Goal: Browse casually: Explore the website without a specific task or goal

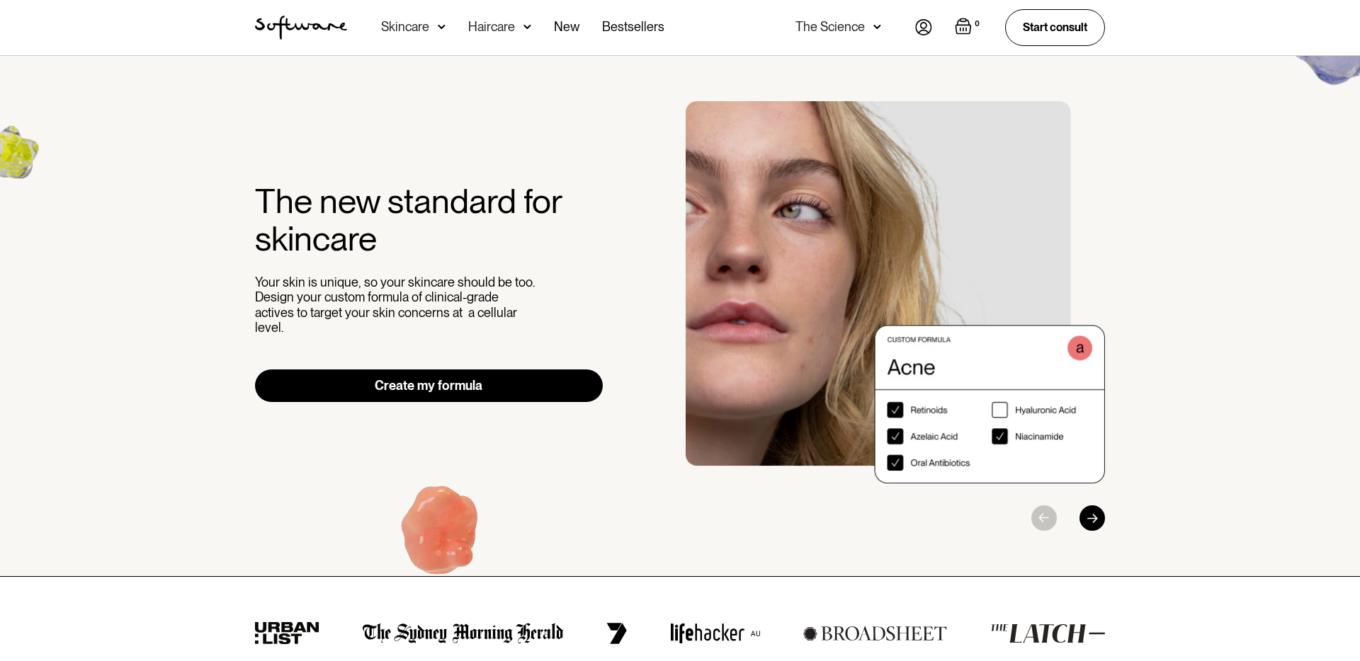
click at [300, 23] on img "home" at bounding box center [301, 28] width 92 height 24
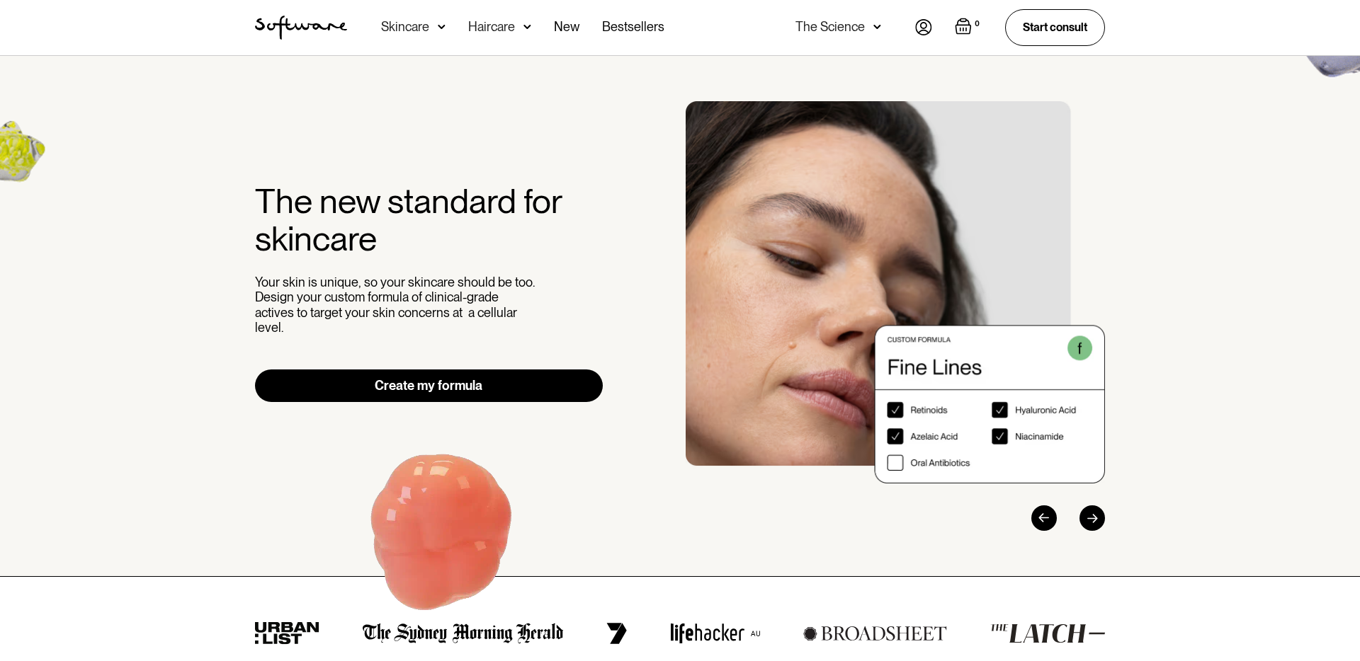
click at [290, 26] on img "home" at bounding box center [301, 28] width 92 height 24
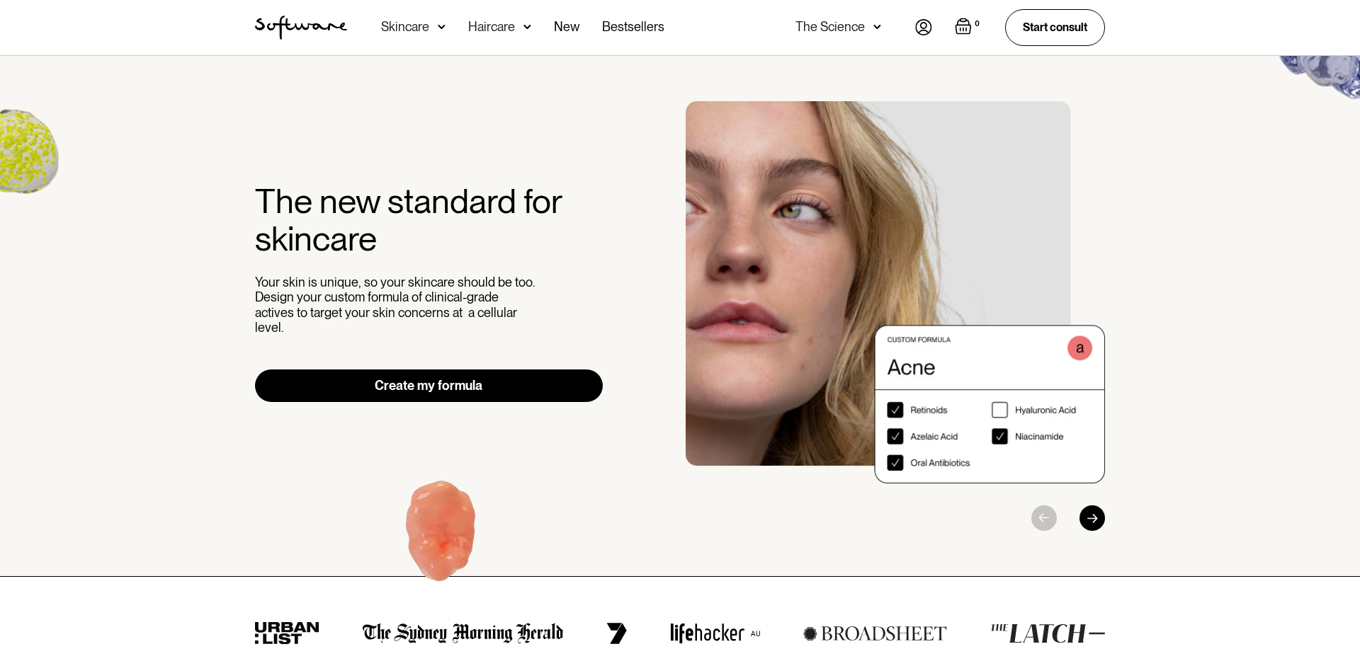
click at [421, 26] on div "Skincare" at bounding box center [405, 27] width 48 height 14
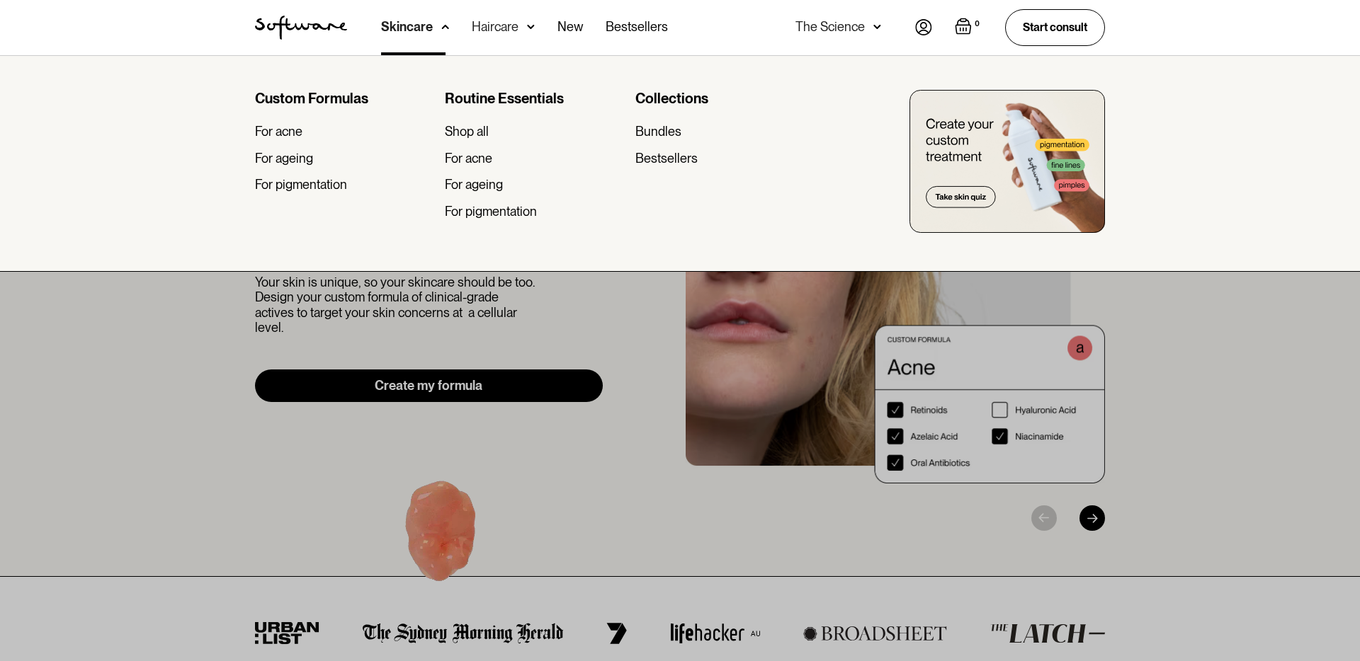
click at [73, 355] on div at bounding box center [680, 385] width 1360 height 661
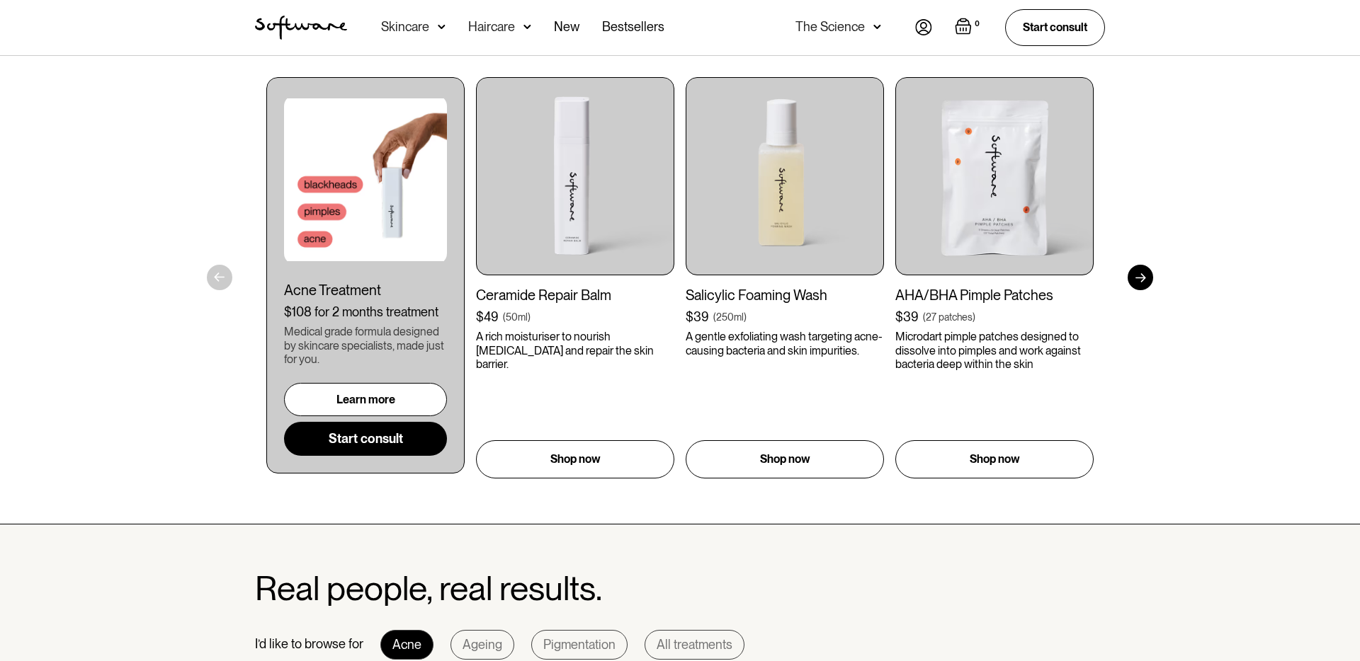
scroll to position [790, 0]
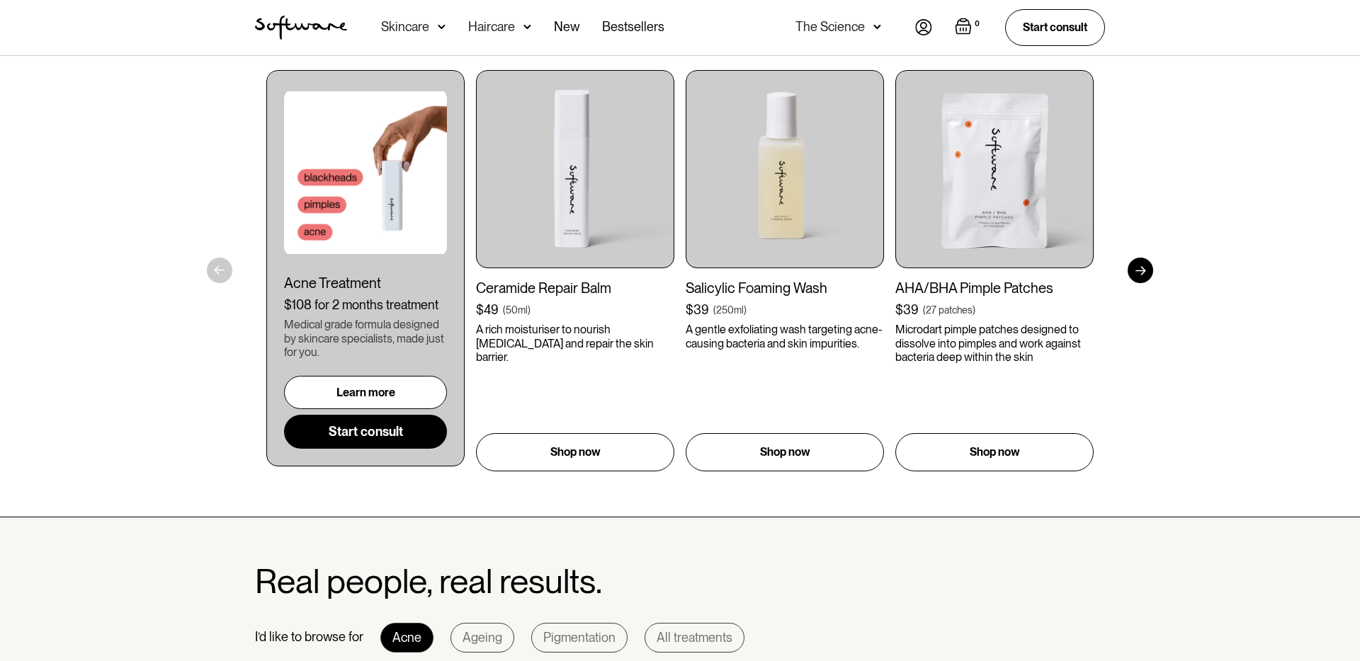
click at [219, 276] on div "Get to your goals, faster. I’d like to browse for Acne Ageing Pigmentation Ever…" at bounding box center [680, 209] width 1360 height 617
click at [1150, 274] on div at bounding box center [1139, 270] width 25 height 25
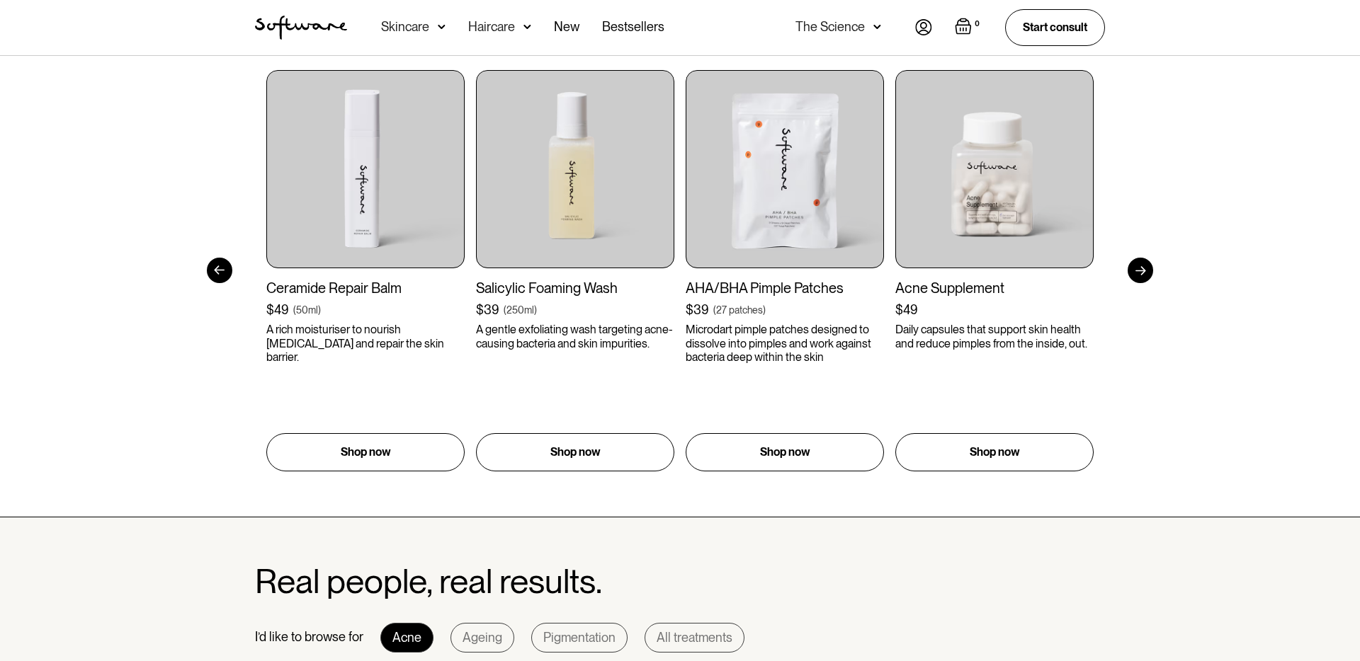
click at [1149, 275] on div at bounding box center [1139, 270] width 25 height 25
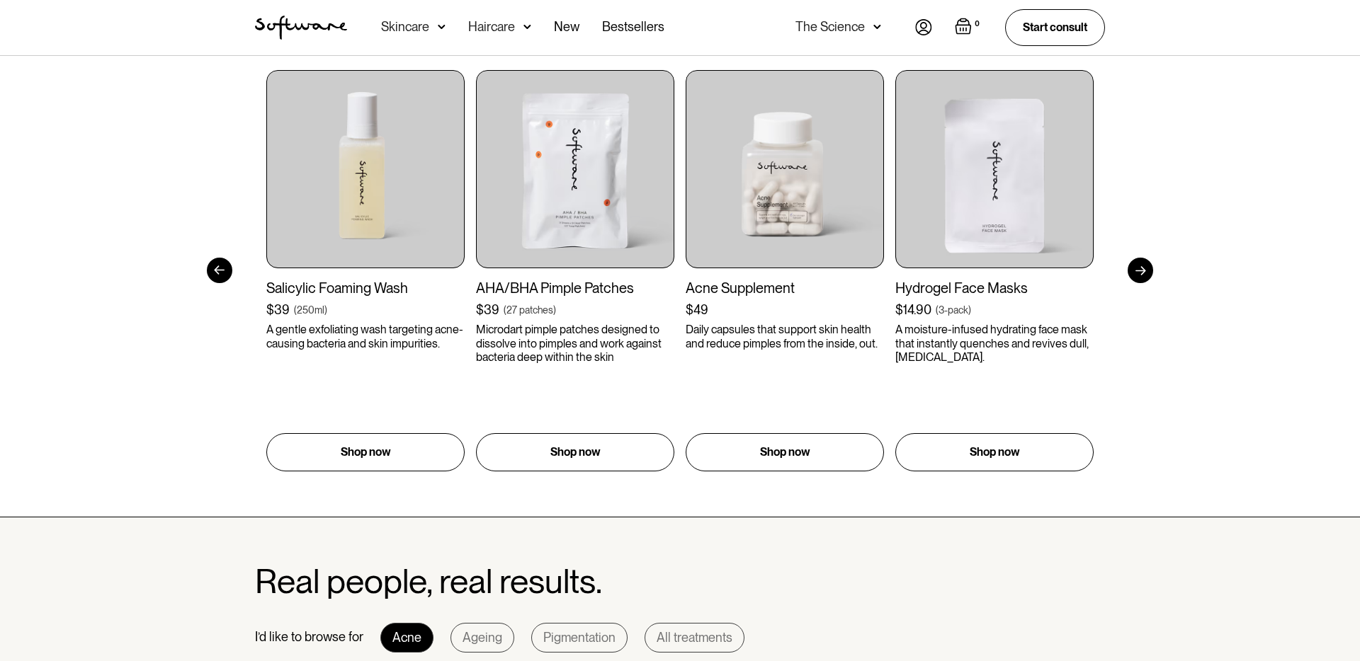
click at [1149, 275] on div at bounding box center [1139, 270] width 25 height 25
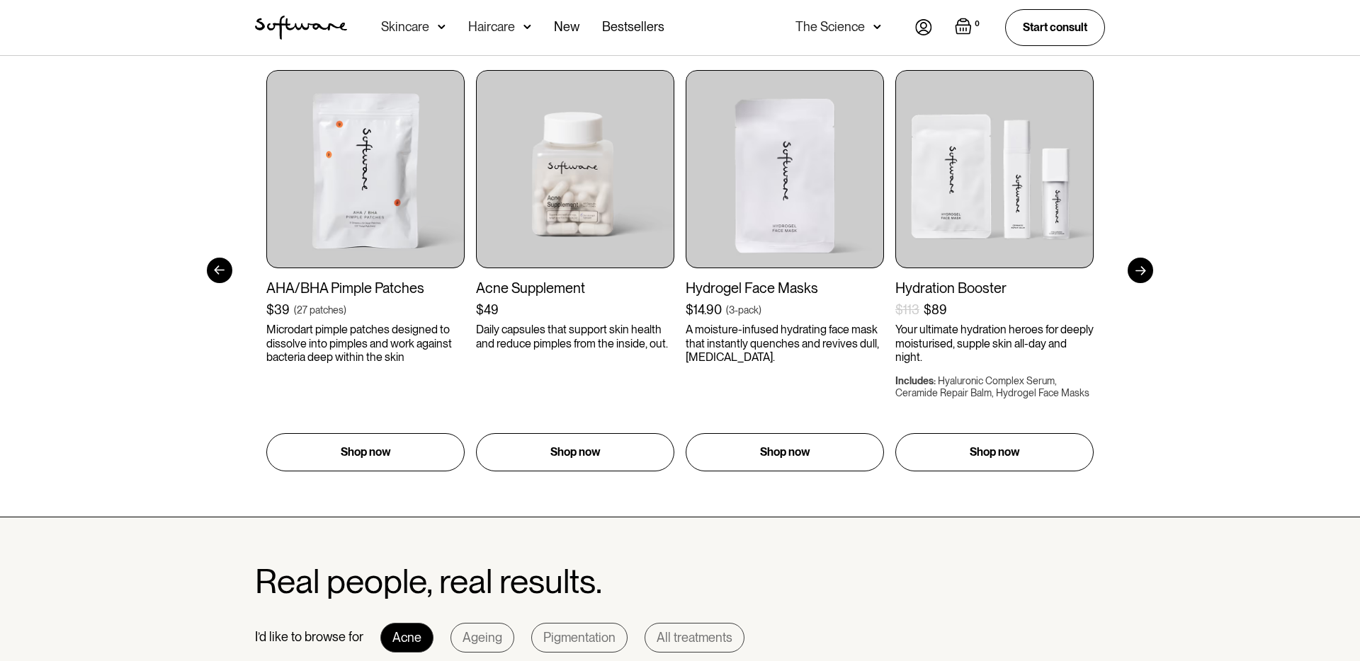
click at [1149, 275] on div at bounding box center [1139, 270] width 25 height 25
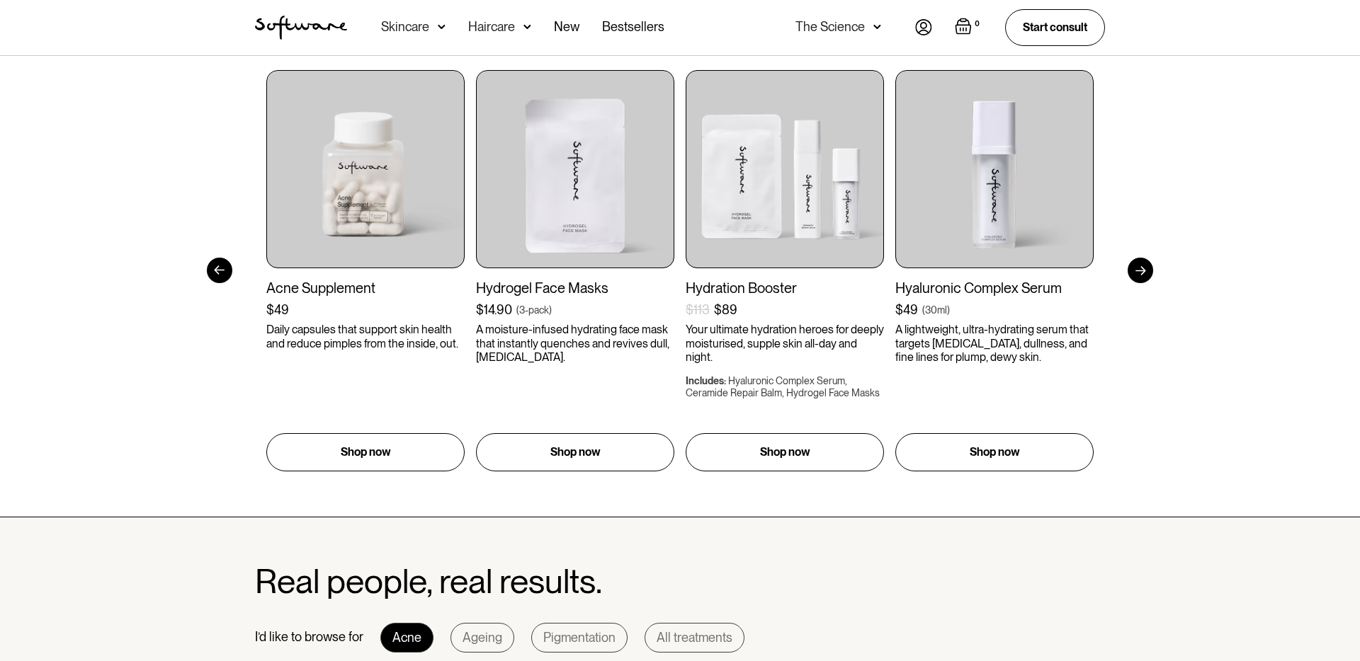
click at [1149, 275] on div at bounding box center [1139, 270] width 25 height 25
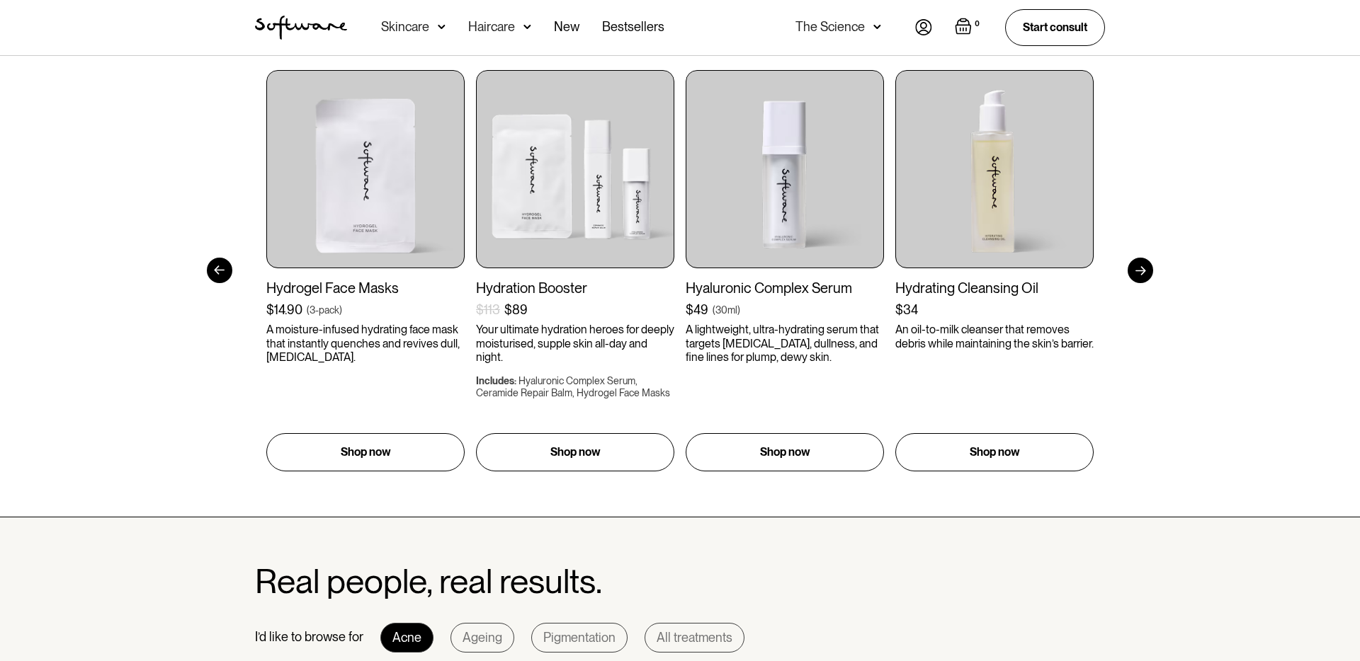
click at [1149, 275] on div at bounding box center [1139, 270] width 25 height 25
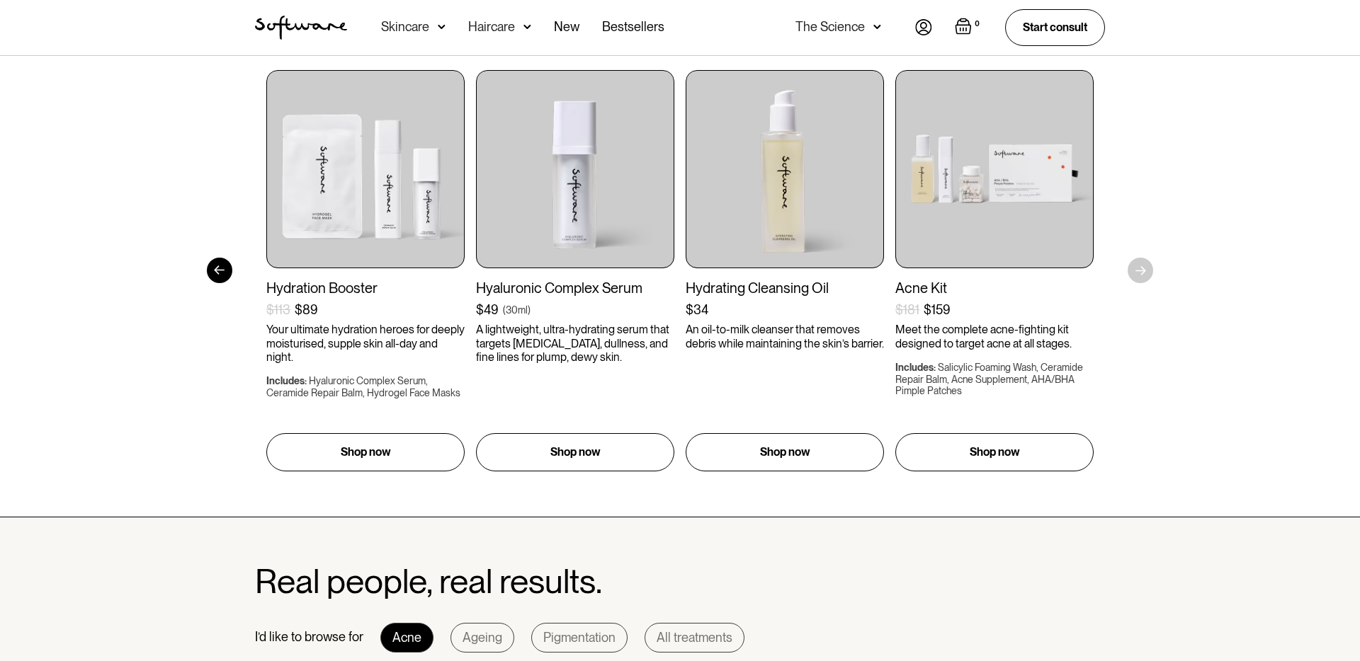
click at [1149, 275] on div "Get to your goals, faster. I’d like to browse for Acne Ageing Pigmentation Ever…" at bounding box center [680, 209] width 1360 height 617
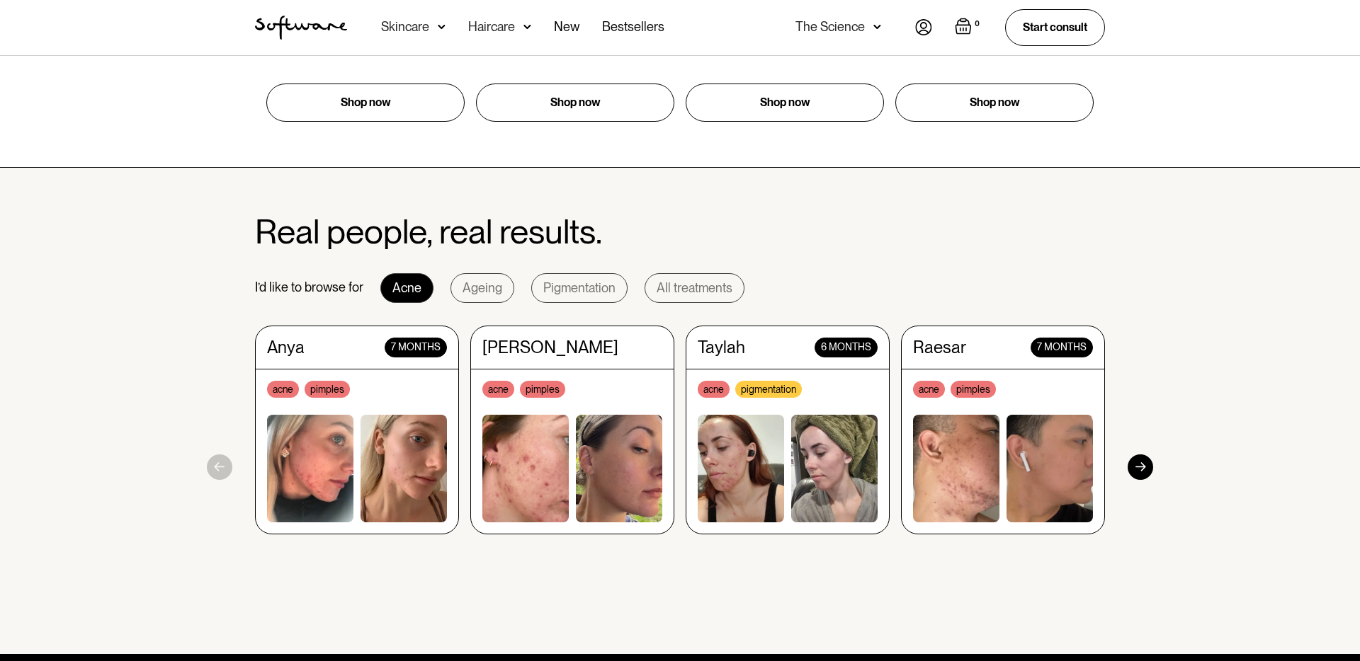
scroll to position [1225, 0]
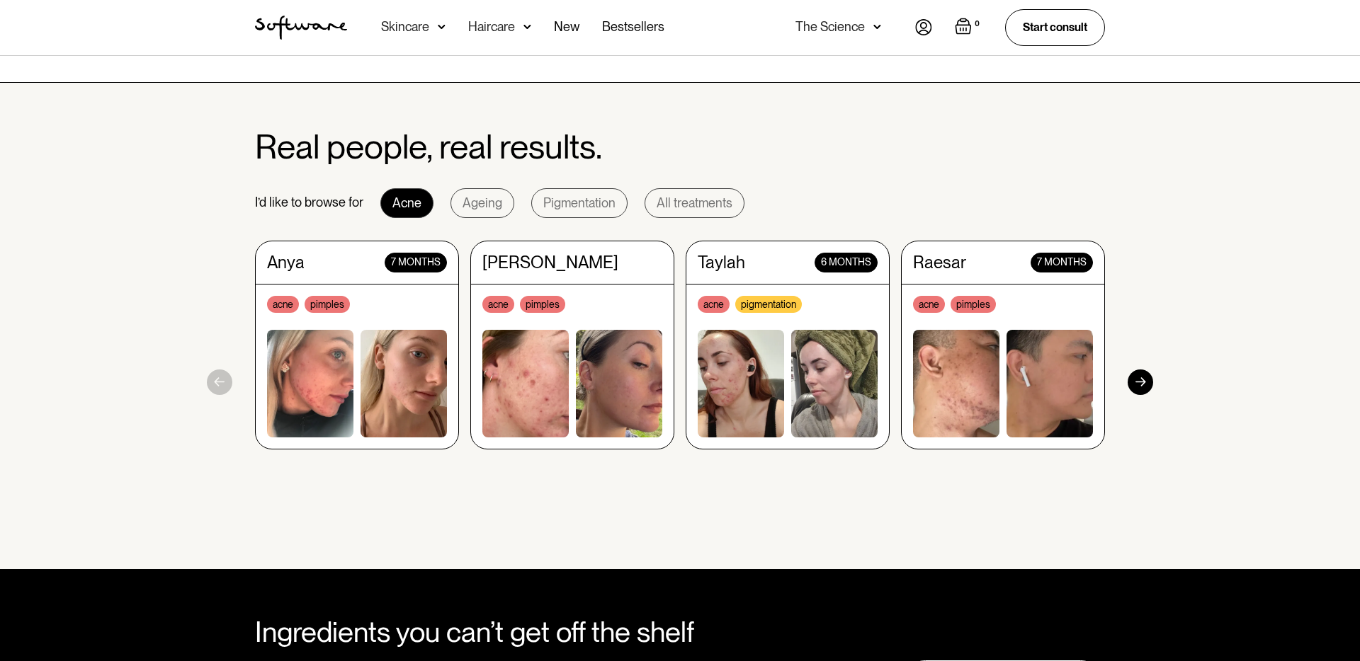
click at [1142, 383] on div at bounding box center [1139, 382] width 25 height 25
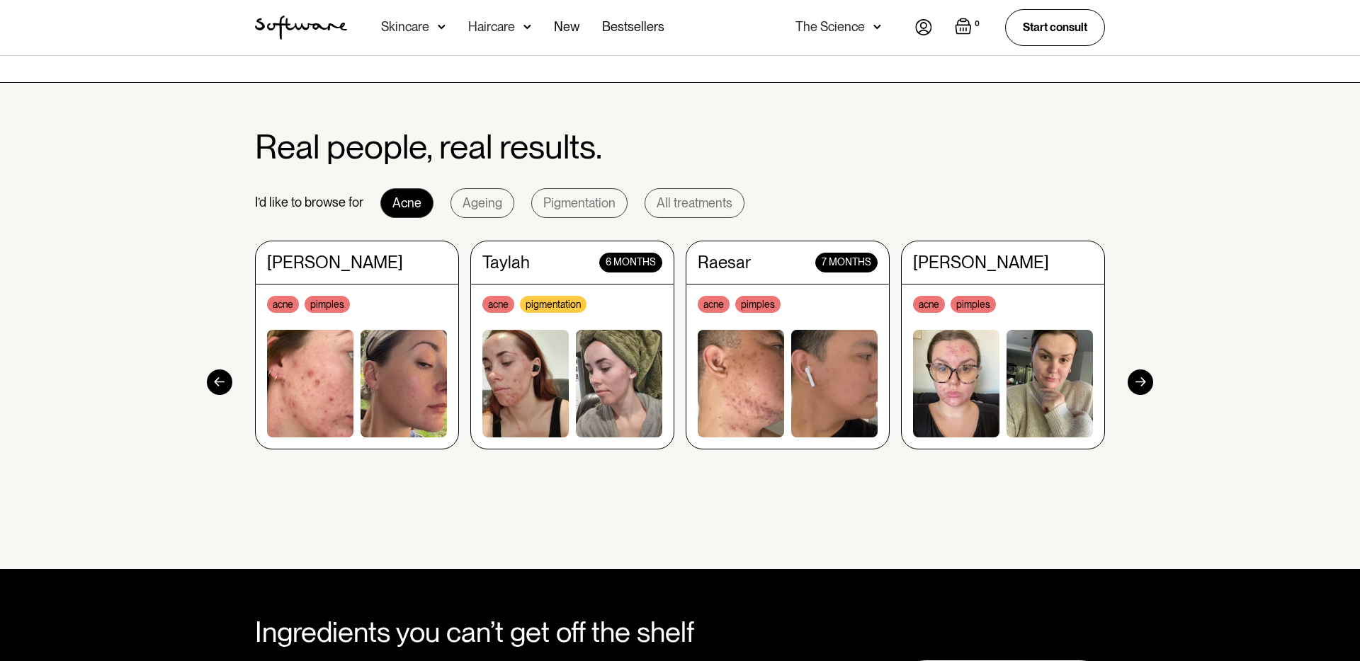
click at [1142, 383] on div at bounding box center [1139, 382] width 25 height 25
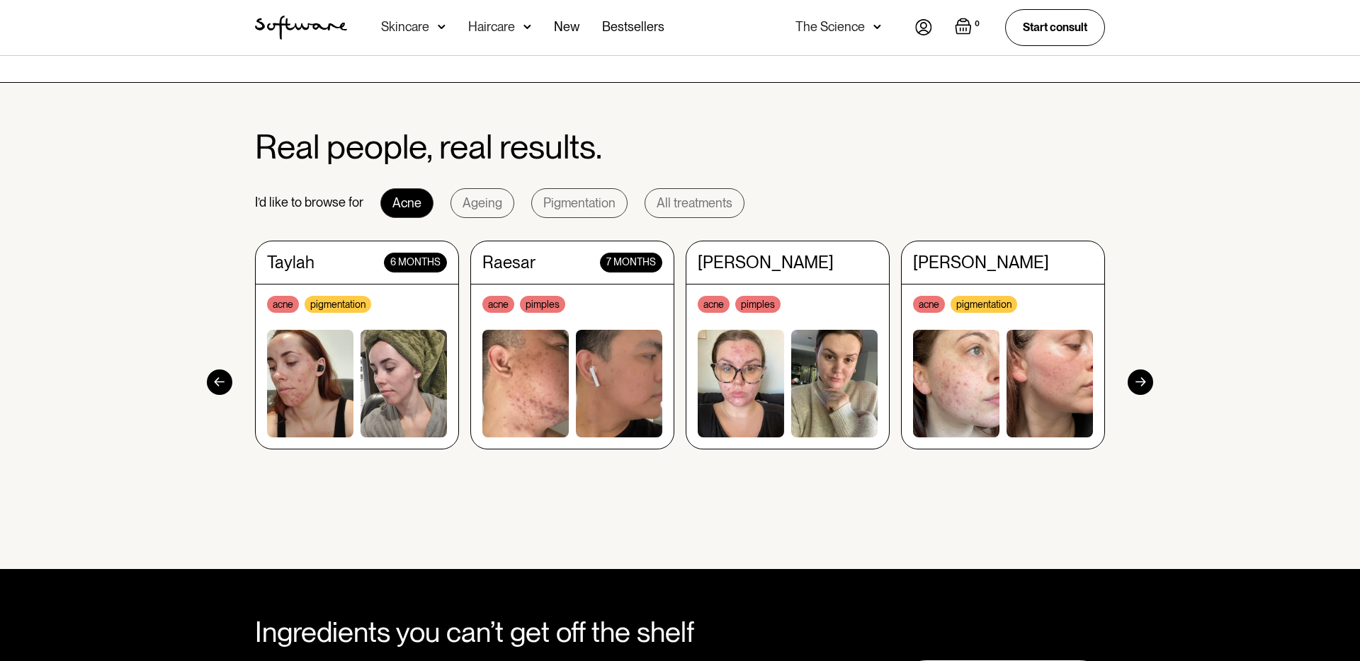
click at [1142, 383] on div at bounding box center [1139, 382] width 25 height 25
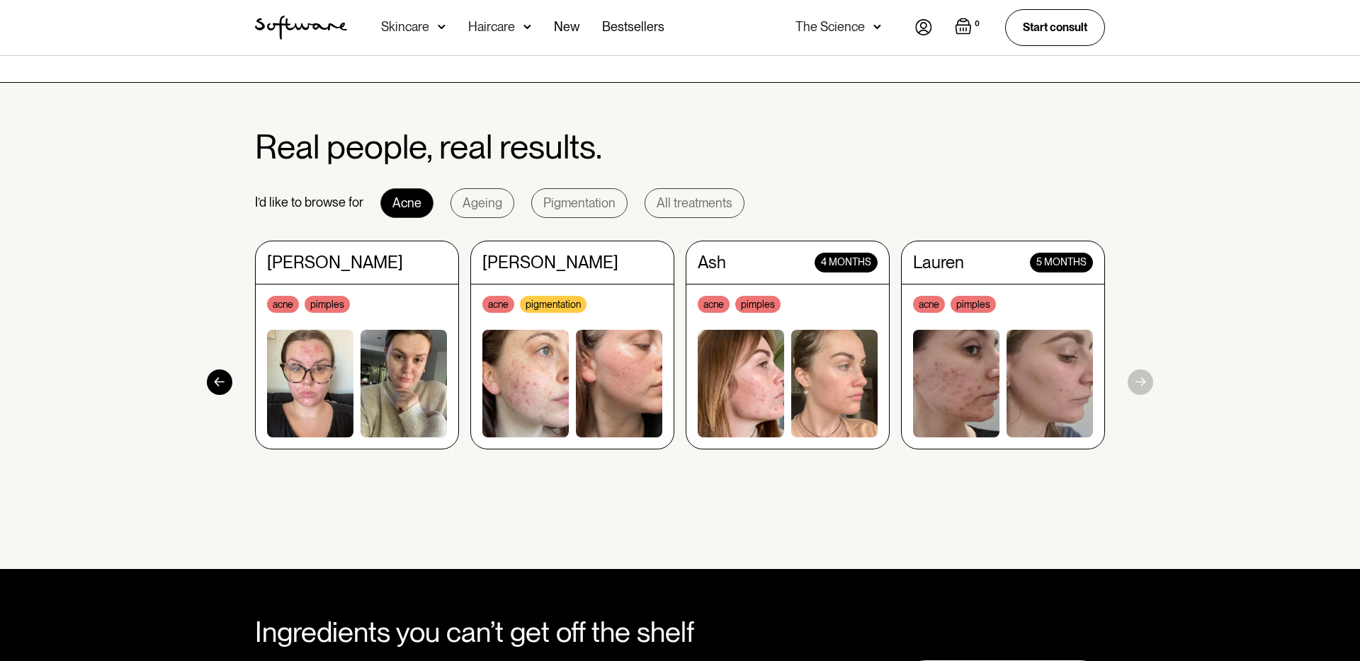
click at [1142, 383] on section "Real people, real results. I’d like to browse for Acne Ageing Pigmentation All …" at bounding box center [680, 326] width 1360 height 487
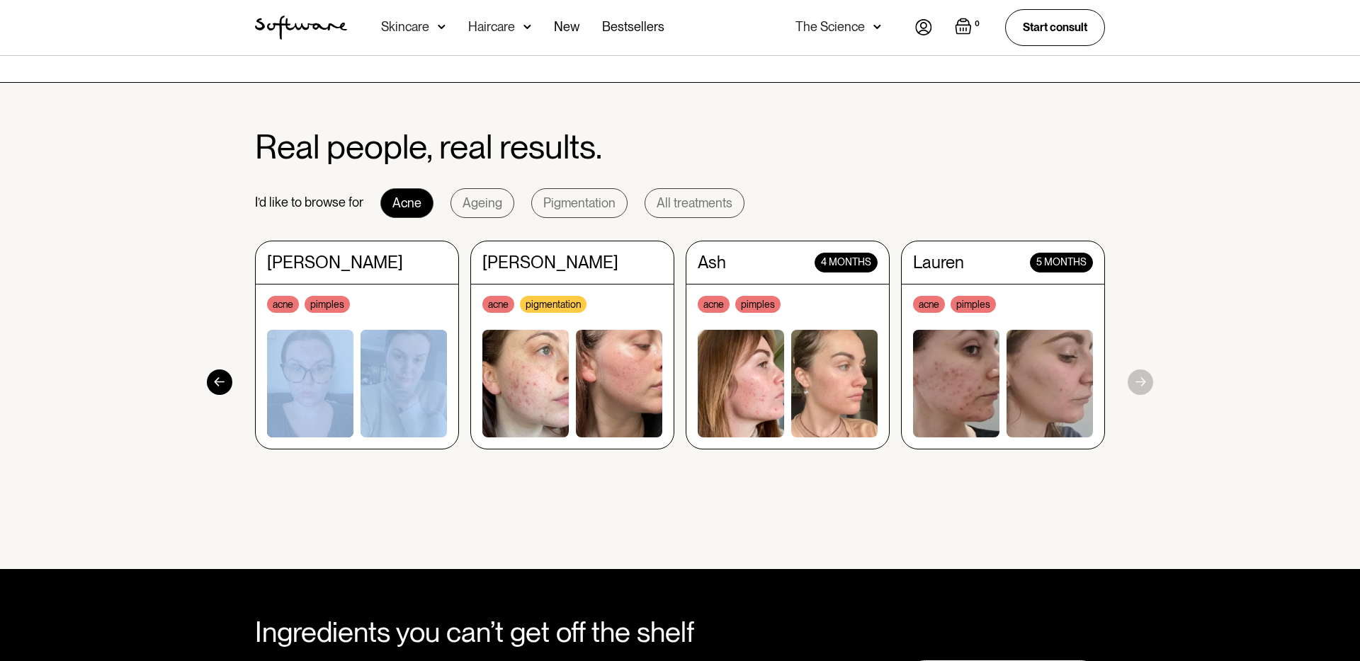
click at [1142, 383] on section "Real people, real results. I’d like to browse for Acne Ageing Pigmentation All …" at bounding box center [680, 326] width 1360 height 487
